Goal: Transaction & Acquisition: Purchase product/service

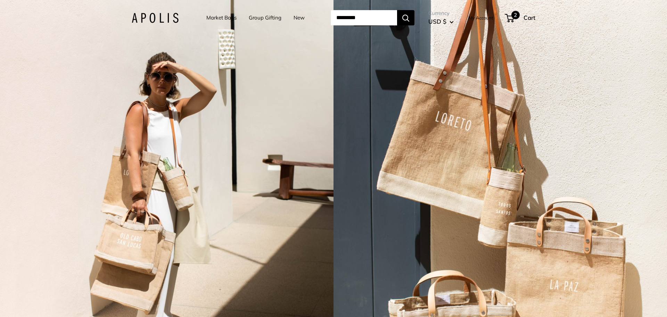
click at [520, 16] on span "2" at bounding box center [516, 15] width 8 height 8
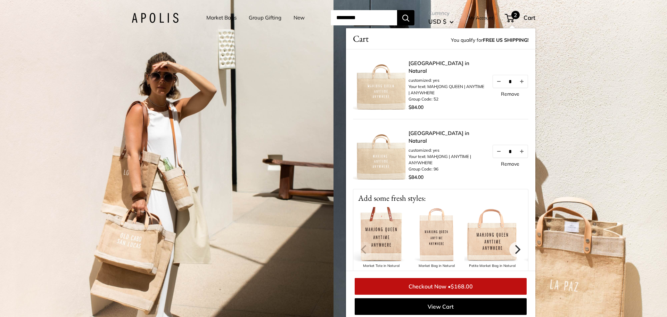
click at [515, 164] on link "Remove" at bounding box center [510, 163] width 18 height 5
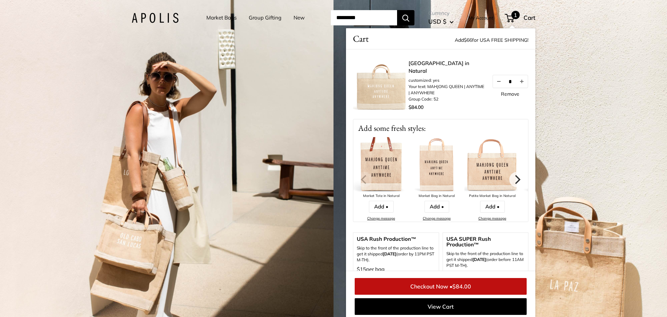
click at [474, 290] on link "Checkout Now • $84.00" at bounding box center [441, 286] width 172 height 17
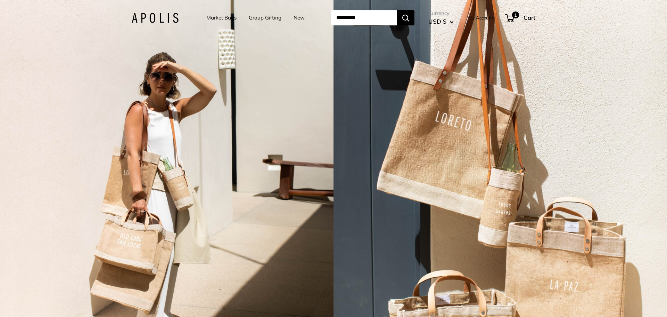
click at [223, 20] on link "Market Bags" at bounding box center [221, 18] width 30 height 10
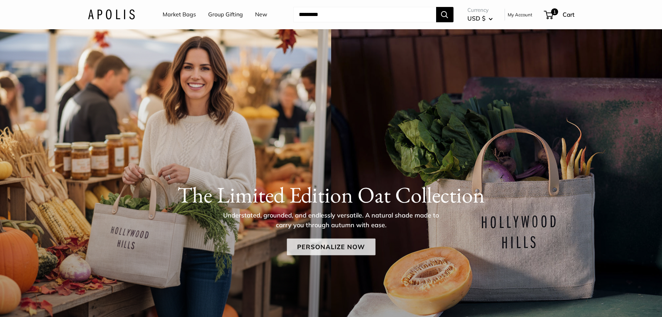
click at [348, 245] on link "Personalize Now" at bounding box center [331, 246] width 89 height 17
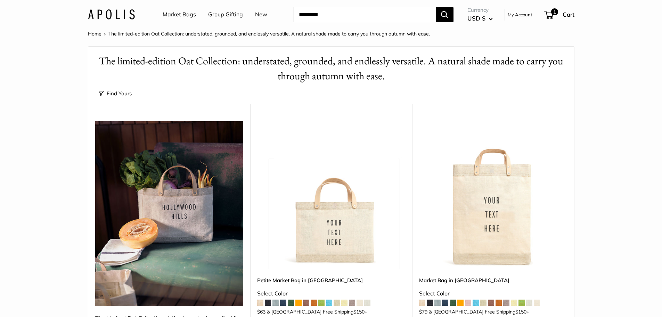
click at [117, 95] on button "Find Yours" at bounding box center [115, 94] width 33 height 10
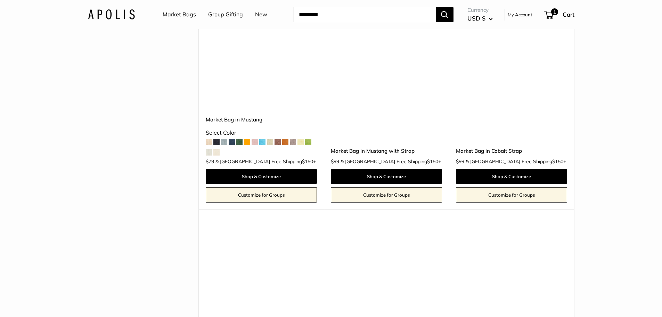
scroll to position [1599, 0]
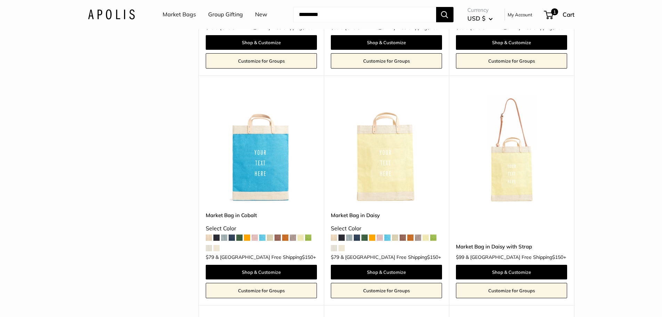
click at [259, 15] on link "New" at bounding box center [261, 14] width 12 height 10
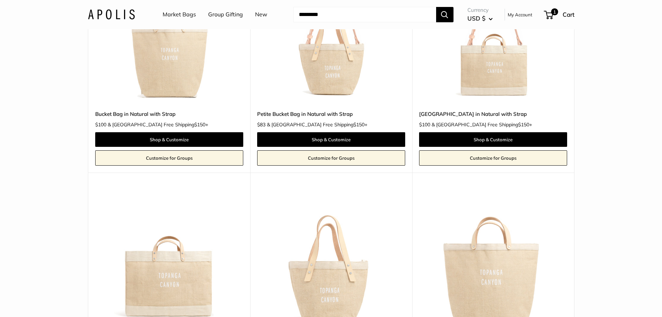
scroll to position [799, 0]
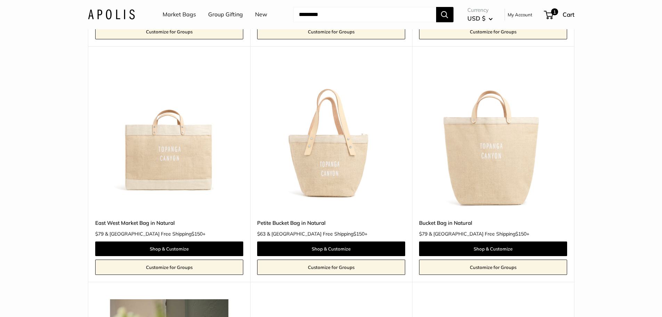
click at [0, 0] on img at bounding box center [0, 0] width 0 height 0
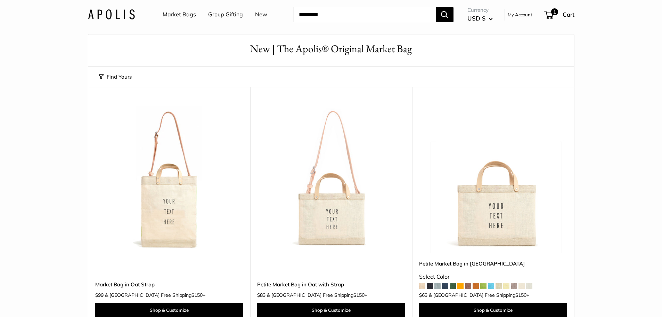
scroll to position [0, 0]
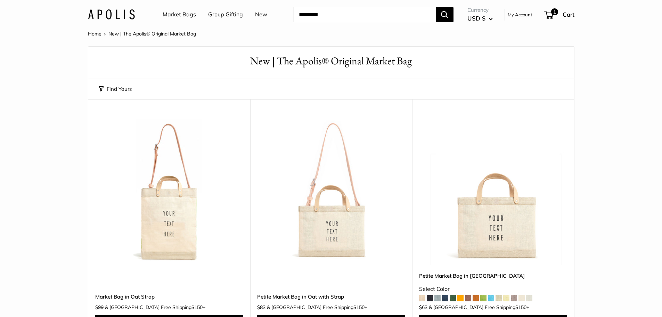
click at [0, 0] on img at bounding box center [0, 0] width 0 height 0
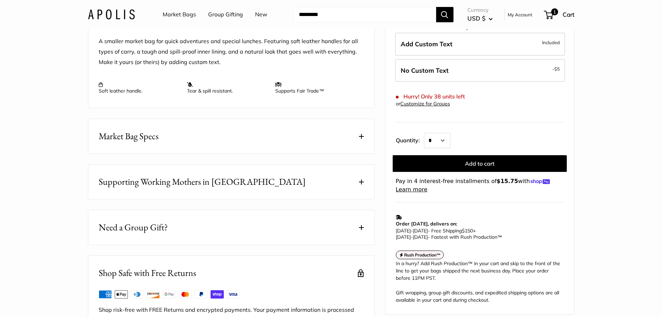
scroll to position [313, 0]
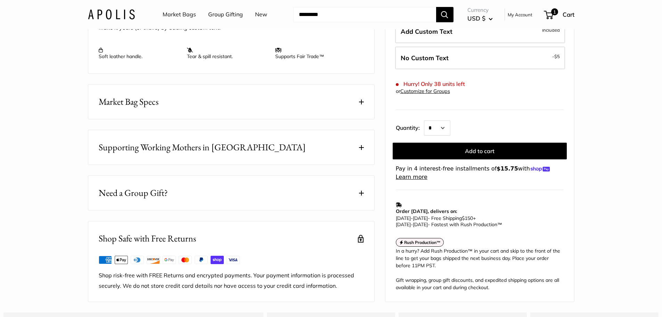
click at [186, 118] on button "Market Bag Specs" at bounding box center [231, 101] width 286 height 34
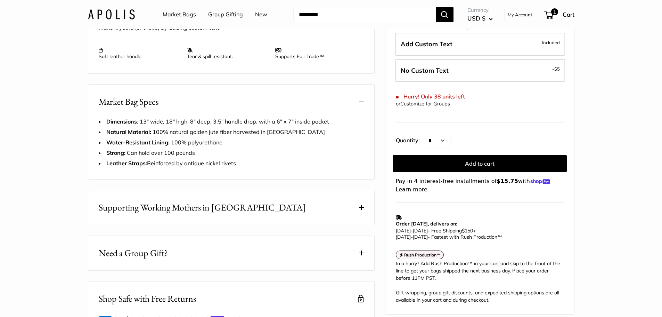
drag, startPoint x: 18, startPoint y: 36, endPoint x: 22, endPoint y: 25, distance: 12.3
click at [20, 31] on section "Home New | The Apolis® Original Market Bag Petite Market Bag in Oat Prev Next B…" at bounding box center [331, 38] width 662 height 645
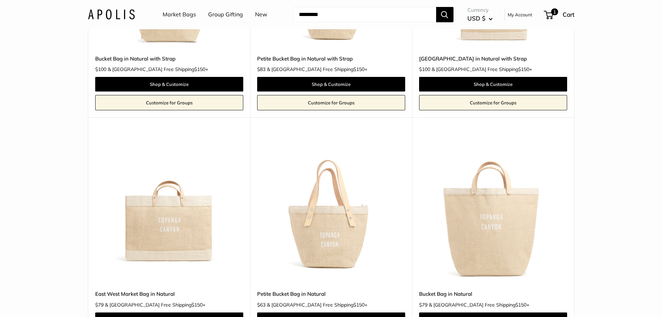
scroll to position [799, 0]
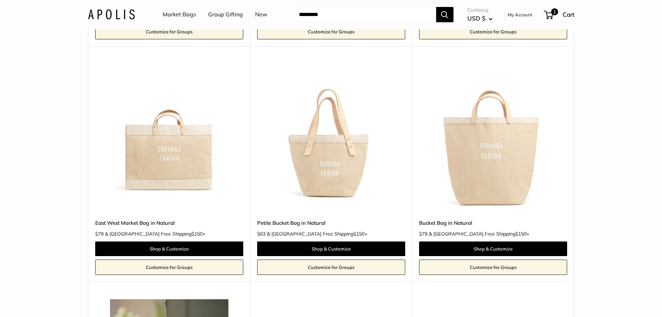
click at [0, 0] on img at bounding box center [0, 0] width 0 height 0
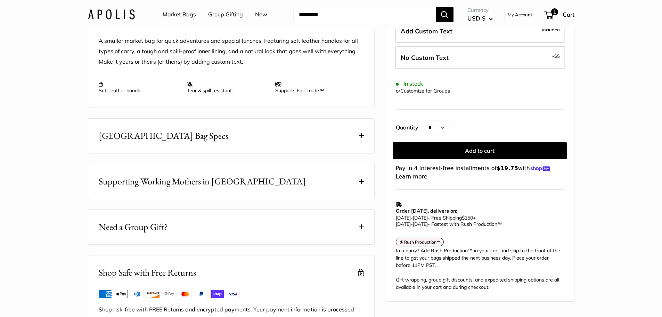
scroll to position [278, 0]
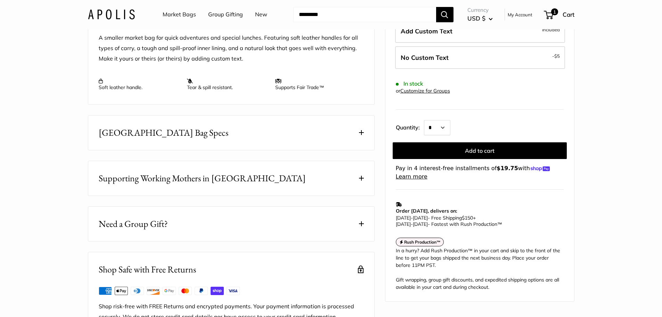
click at [264, 150] on button "[GEOGRAPHIC_DATA] Bag Specs" at bounding box center [231, 132] width 286 height 34
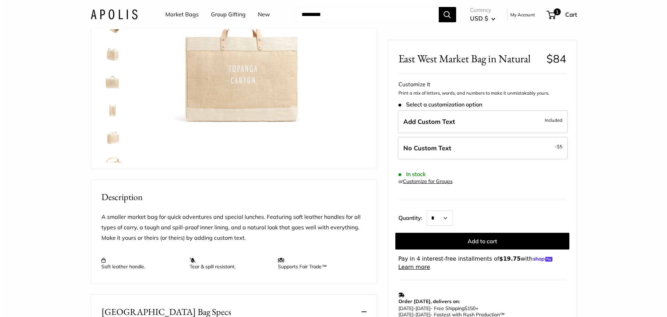
scroll to position [0, 0]
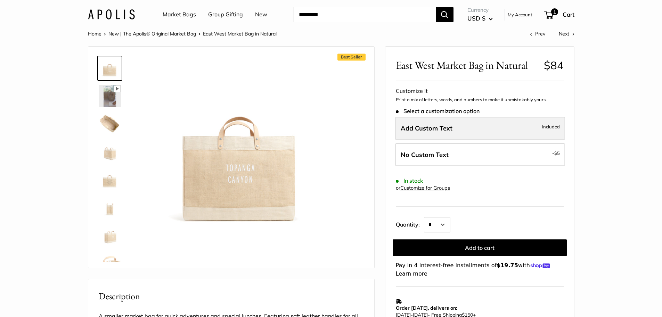
click at [416, 125] on span "Add Custom Text" at bounding box center [427, 128] width 52 height 8
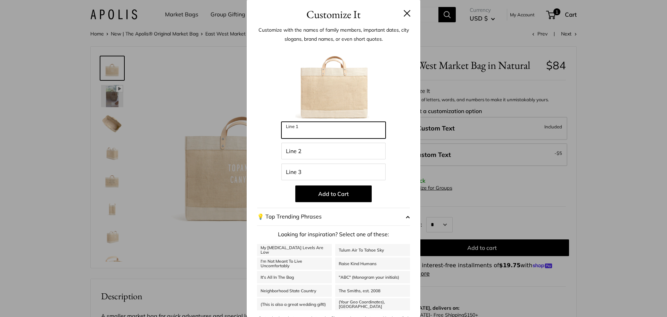
click at [307, 128] on input "Line 1" at bounding box center [334, 130] width 104 height 17
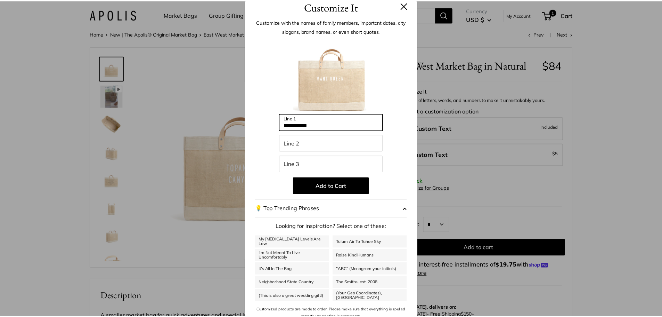
scroll to position [15, 0]
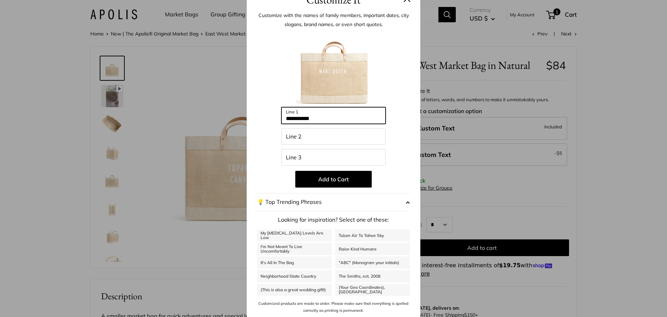
type input "**********"
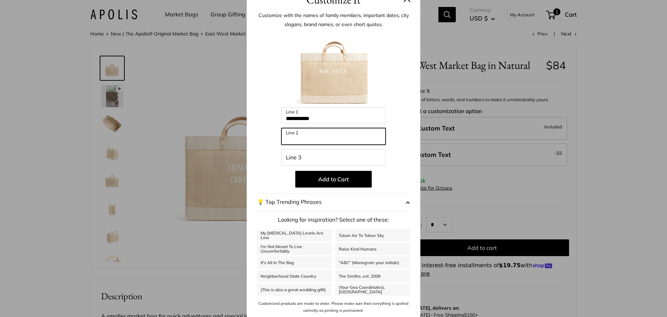
click at [325, 138] on input "Line 2" at bounding box center [334, 136] width 104 height 17
type input "*******"
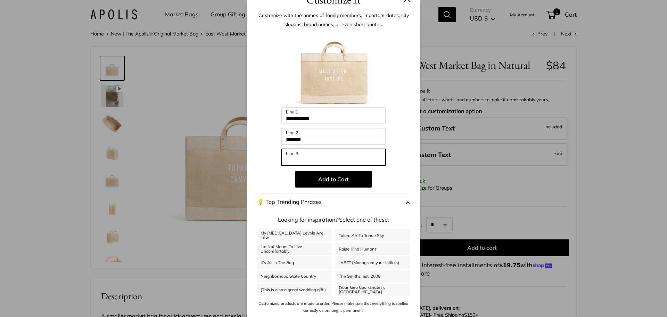
click at [327, 159] on input "Line 3" at bounding box center [334, 157] width 104 height 17
type input "********"
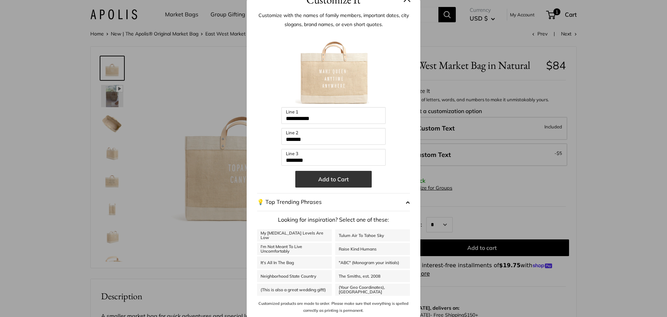
click at [344, 179] on button "Add to Cart" at bounding box center [333, 179] width 76 height 17
